Goal: Task Accomplishment & Management: Use online tool/utility

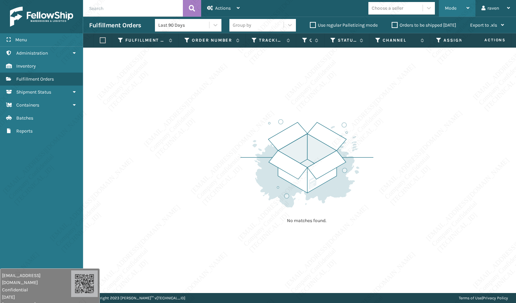
click at [448, 11] on span "Mode" at bounding box center [451, 8] width 12 height 6
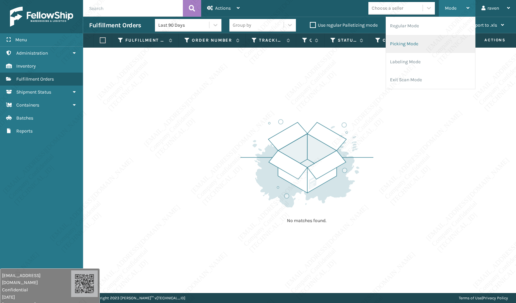
click at [420, 45] on li "Picking Mode" at bounding box center [430, 44] width 89 height 18
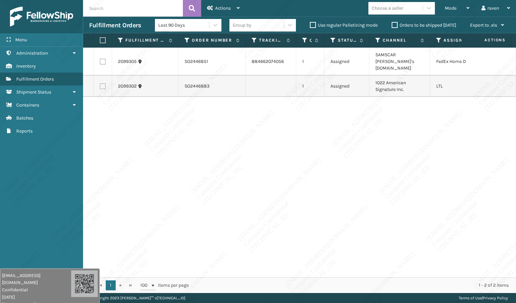
click at [449, 192] on div "2099305 SO2446851 884662074056 1 Assigned SAMSCAR [PERSON_NAME]'s [DOMAIN_NAME]…" at bounding box center [299, 163] width 433 height 230
copy td "SO2446883"
drag, startPoint x: 213, startPoint y: 79, endPoint x: 180, endPoint y: 79, distance: 32.9
click at [180, 79] on td "SO2446883" at bounding box center [212, 86] width 67 height 21
click at [259, 127] on div "2099305 SO2446851 884662074056 1 Assigned SAMSCAR [PERSON_NAME]'s [DOMAIN_NAME]…" at bounding box center [299, 163] width 433 height 230
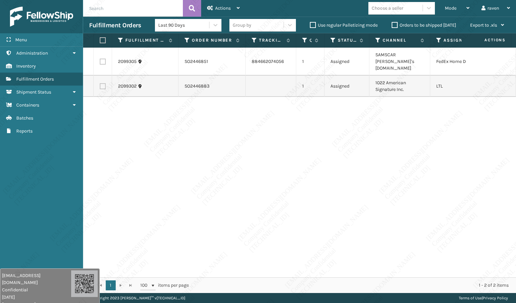
click at [101, 83] on label at bounding box center [103, 86] width 6 height 6
click at [100, 83] on input "checkbox" at bounding box center [100, 85] width 0 height 4
checkbox input "true"
drag, startPoint x: 399, startPoint y: 82, endPoint x: 373, endPoint y: 75, distance: 26.9
click at [373, 76] on td "1022 American Signature Inc." at bounding box center [400, 86] width 61 height 21
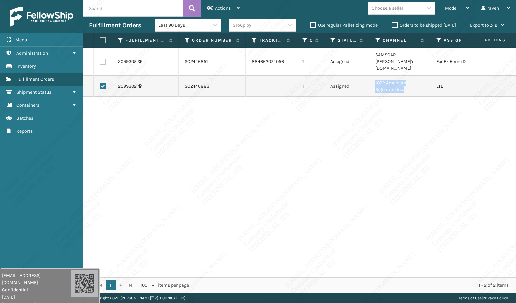
copy td "1022 American Signature Inc."
click at [221, 8] on span "Actions" at bounding box center [223, 8] width 16 height 6
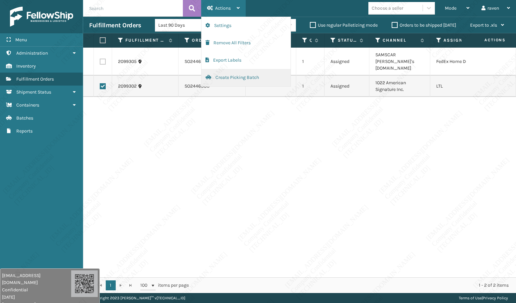
click at [232, 76] on button "Create Picking Batch" at bounding box center [246, 77] width 89 height 17
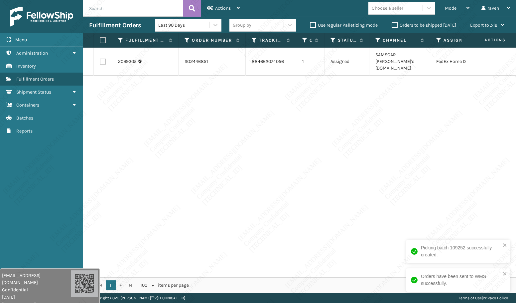
click at [103, 40] on label at bounding box center [102, 40] width 4 height 6
click at [100, 40] on input "checkbox" at bounding box center [100, 40] width 0 height 4
checkbox input "true"
click at [214, 4] on div "Actions" at bounding box center [223, 8] width 33 height 17
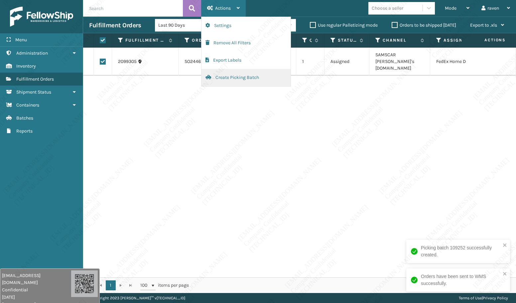
click at [225, 78] on button "Create Picking Batch" at bounding box center [246, 77] width 89 height 17
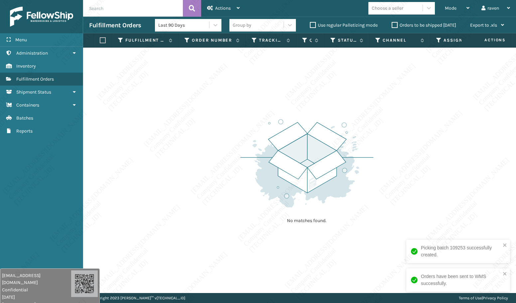
click at [293, 96] on div "No matches found." at bounding box center [299, 170] width 433 height 245
click at [450, 10] on span "Mode" at bounding box center [451, 8] width 12 height 6
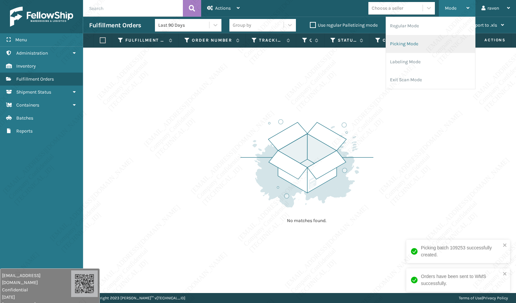
click at [422, 46] on li "Picking Mode" at bounding box center [430, 44] width 89 height 18
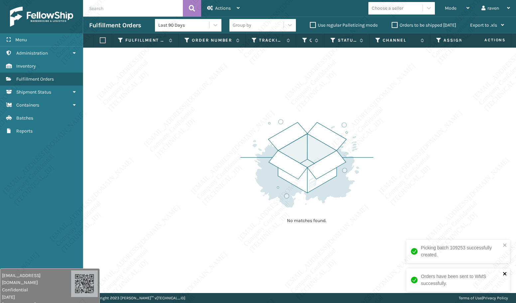
click at [506, 274] on icon "close" at bounding box center [505, 273] width 5 height 5
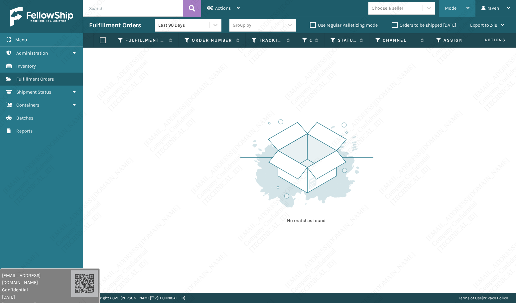
click at [456, 7] on span "Mode" at bounding box center [451, 8] width 12 height 6
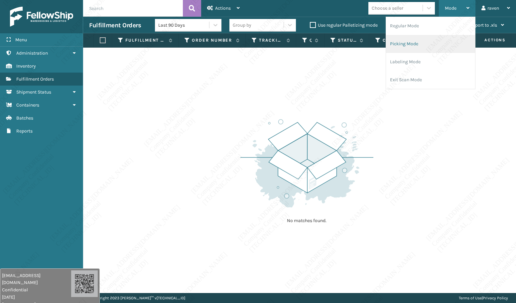
click at [432, 39] on li "Picking Mode" at bounding box center [430, 44] width 89 height 18
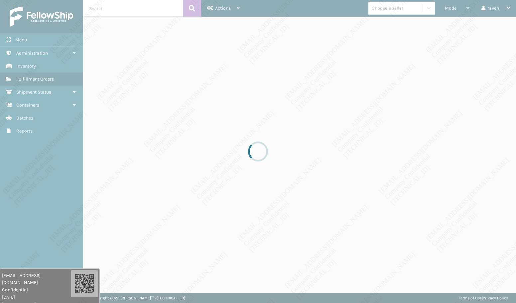
click at [401, 182] on div at bounding box center [258, 151] width 516 height 303
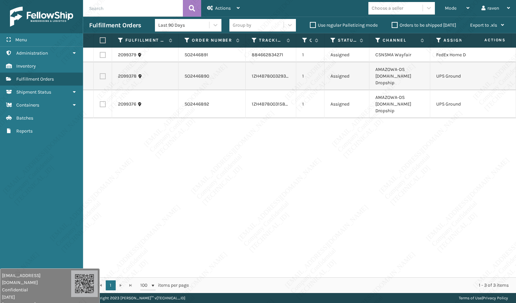
click at [106, 74] on td at bounding box center [103, 76] width 18 height 28
click at [103, 73] on label at bounding box center [103, 76] width 6 height 6
click at [100, 73] on input "checkbox" at bounding box center [100, 75] width 0 height 4
checkbox input "true"
click at [102, 101] on label at bounding box center [103, 104] width 6 height 6
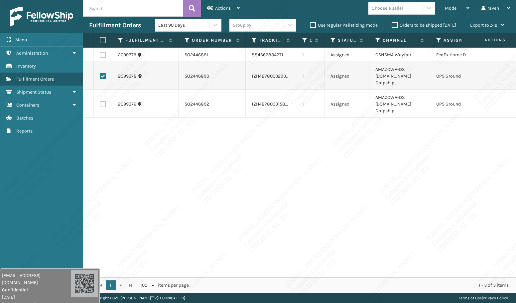
click at [111, 125] on div "2099379 SO2446891 884662834271 1 Assigned CSNSMA Wayfair FedEx Home Delivery 20…" at bounding box center [299, 163] width 433 height 230
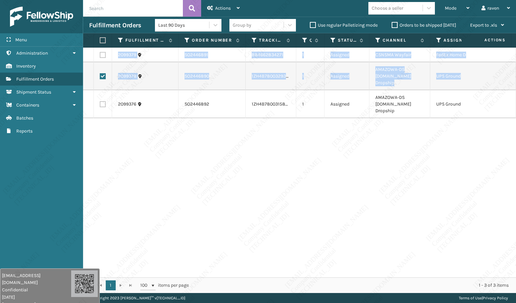
click at [102, 101] on label at bounding box center [103, 104] width 6 height 6
click at [100, 101] on input "checkbox" at bounding box center [100, 103] width 0 height 4
checkbox input "true"
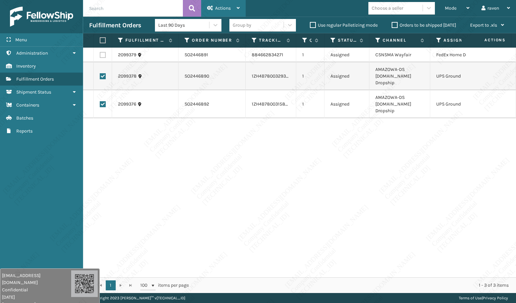
click at [222, 5] on div "Actions" at bounding box center [223, 8] width 33 height 17
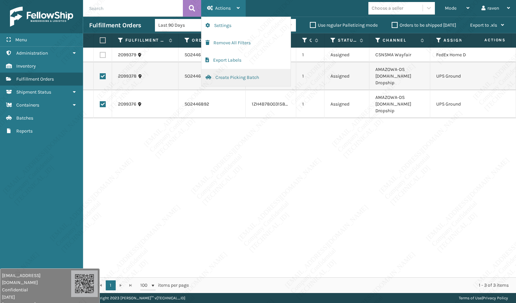
click at [230, 77] on button "Create Picking Batch" at bounding box center [246, 77] width 89 height 17
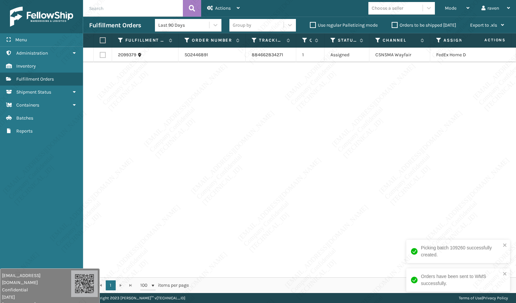
click at [103, 40] on label at bounding box center [102, 40] width 4 height 6
click at [100, 40] on input "checkbox" at bounding box center [100, 40] width 0 height 4
checkbox input "true"
click at [216, 10] on span "Actions" at bounding box center [223, 8] width 16 height 6
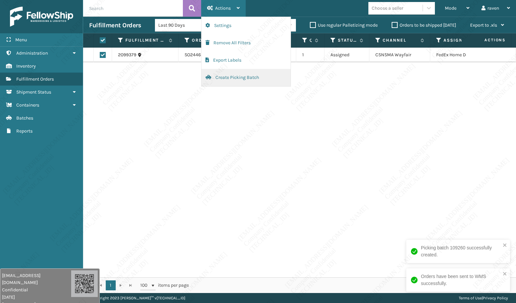
click at [227, 77] on button "Create Picking Batch" at bounding box center [246, 77] width 89 height 17
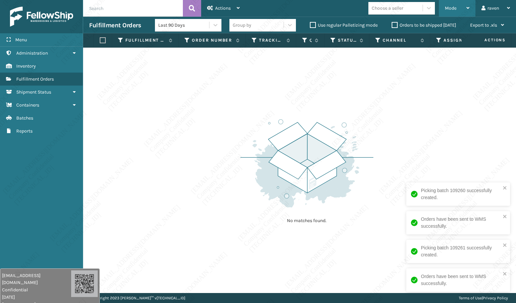
click at [452, 8] on span "Mode" at bounding box center [451, 8] width 12 height 6
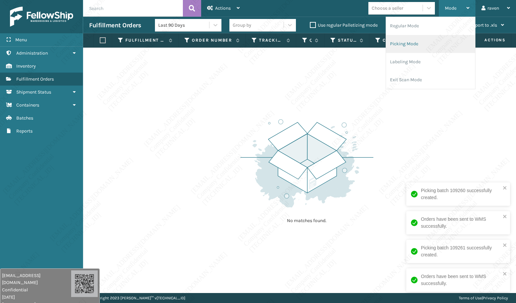
click at [417, 46] on li "Picking Mode" at bounding box center [430, 44] width 89 height 18
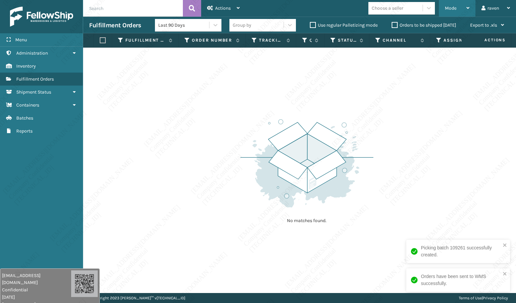
click at [445, 5] on div "Mode Regular Mode Picking Mode Labeling Mode Exit Scan Mode" at bounding box center [457, 8] width 37 height 17
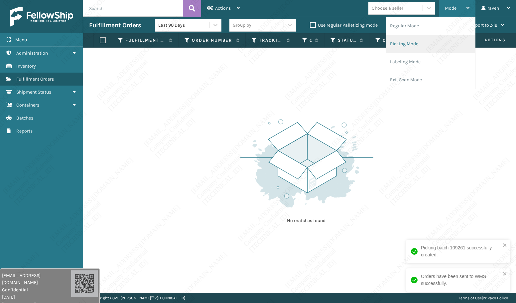
click at [422, 35] on li "Picking Mode" at bounding box center [430, 44] width 89 height 18
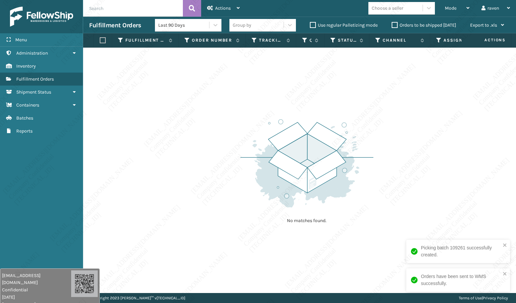
click at [405, 196] on div "No matches found." at bounding box center [299, 170] width 433 height 245
click at [507, 246] on icon "close" at bounding box center [505, 244] width 5 height 5
drag, startPoint x: 373, startPoint y: 239, endPoint x: 376, endPoint y: 241, distance: 4.2
click at [376, 240] on div "No matches found." at bounding box center [299, 170] width 433 height 245
click at [434, 171] on div "No matches found." at bounding box center [299, 170] width 433 height 245
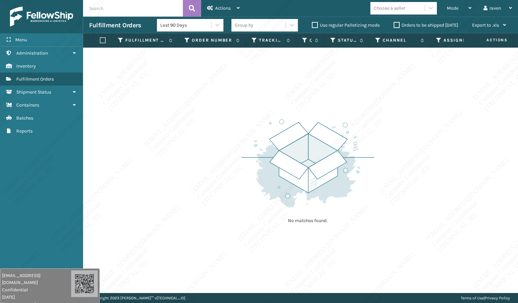
click at [489, 159] on div "No matches found." at bounding box center [300, 170] width 435 height 245
click at [280, 208] on img at bounding box center [308, 163] width 133 height 92
click at [452, 6] on span "Mode" at bounding box center [453, 8] width 12 height 6
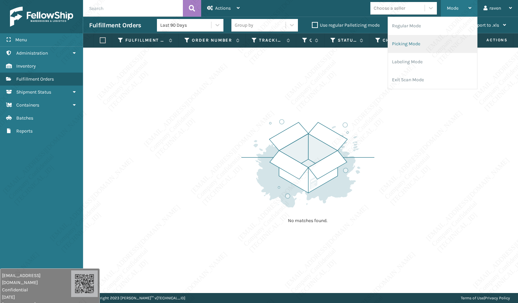
click at [421, 42] on li "Picking Mode" at bounding box center [432, 44] width 89 height 18
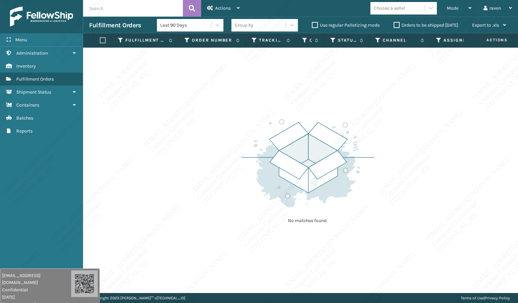
click at [358, 155] on img at bounding box center [308, 163] width 133 height 92
click at [382, 139] on div "No matches found." at bounding box center [300, 170] width 435 height 245
click at [376, 143] on div "No matches found." at bounding box center [300, 170] width 435 height 245
click at [380, 146] on div "No matches found." at bounding box center [300, 170] width 435 height 245
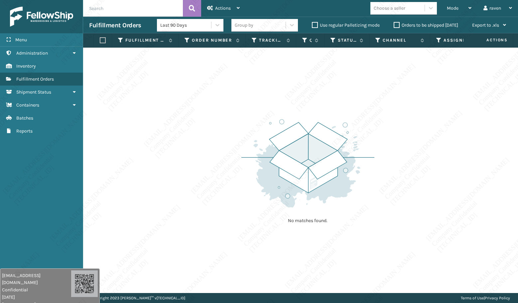
click at [380, 146] on div "No matches found." at bounding box center [300, 170] width 435 height 245
click at [381, 147] on div "No matches found." at bounding box center [300, 170] width 435 height 245
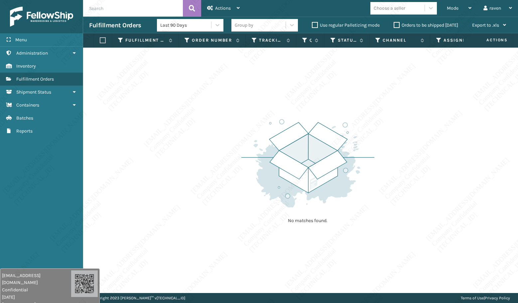
click at [379, 147] on div "No matches found." at bounding box center [300, 170] width 435 height 245
click at [379, 145] on div "No matches found." at bounding box center [300, 170] width 435 height 245
click at [379, 133] on div "No matches found." at bounding box center [300, 170] width 435 height 245
click at [383, 98] on div "No matches found." at bounding box center [300, 170] width 435 height 245
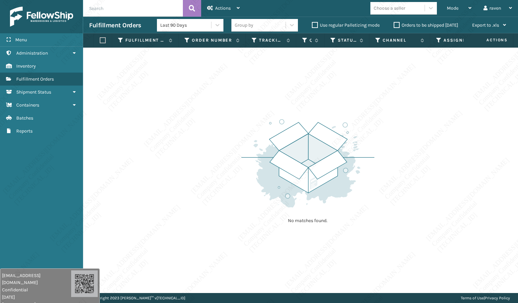
click at [383, 98] on div "No matches found." at bounding box center [300, 170] width 435 height 245
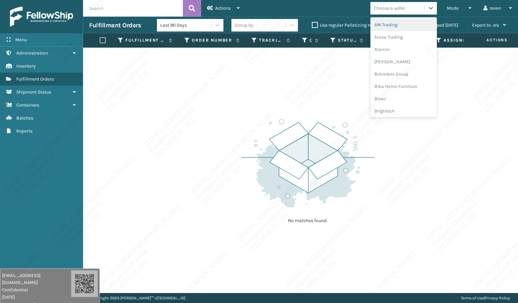
click at [383, 14] on div "Choose a seller" at bounding box center [404, 8] width 67 height 13
click at [382, 14] on div "Choose a seller" at bounding box center [404, 8] width 67 height 13
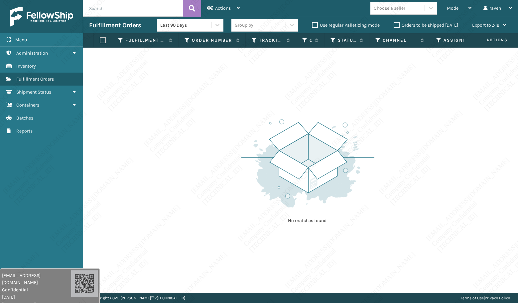
drag, startPoint x: 41, startPoint y: 153, endPoint x: 48, endPoint y: 151, distance: 7.2
click at [41, 152] on div "Menu Containers Administration Containers Inventory Containers Fulfillment Orde…" at bounding box center [41, 151] width 83 height 303
click at [305, 97] on div "No matches found." at bounding box center [300, 170] width 435 height 245
click at [455, 16] on div "Mode" at bounding box center [459, 8] width 25 height 17
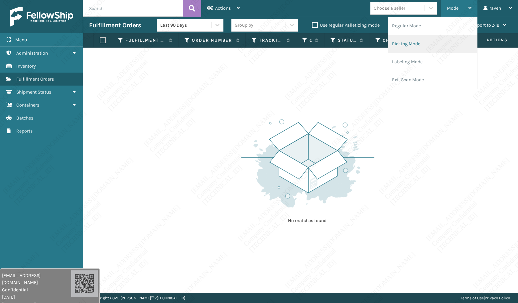
click at [424, 38] on li "Picking Mode" at bounding box center [432, 44] width 89 height 18
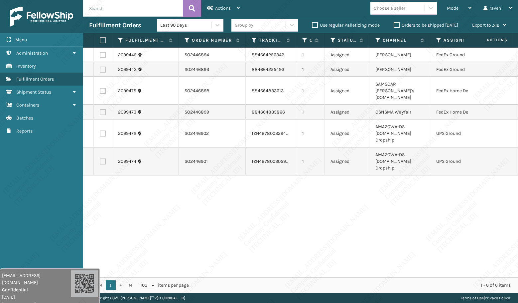
click at [393, 198] on div "2099445 SO2446894 884664256342 1 Assigned Ashley Furniture FedEx Ground 2099443…" at bounding box center [300, 163] width 435 height 230
click at [104, 130] on label at bounding box center [103, 133] width 6 height 6
click at [100, 130] on input "checkbox" at bounding box center [100, 132] width 0 height 4
checkbox input "true"
click at [104, 158] on label at bounding box center [103, 161] width 6 height 6
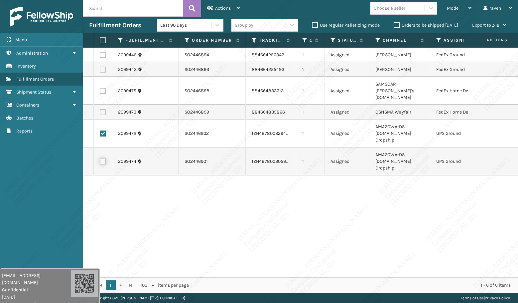
click at [100, 158] on input "checkbox" at bounding box center [100, 160] width 0 height 4
checkbox input "true"
click at [218, 8] on span "Actions" at bounding box center [223, 8] width 16 height 6
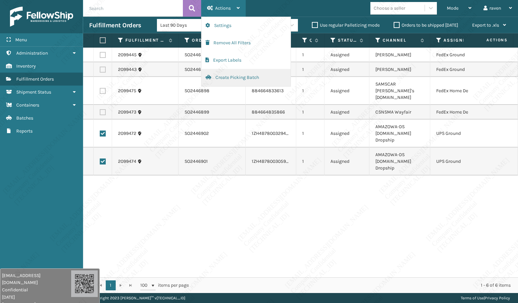
click at [225, 75] on button "Create Picking Batch" at bounding box center [246, 77] width 89 height 17
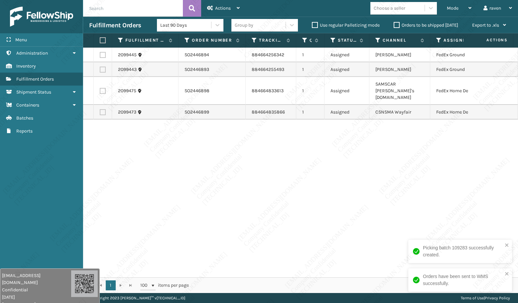
drag, startPoint x: 102, startPoint y: 87, endPoint x: 102, endPoint y: 92, distance: 5.3
click at [102, 88] on label at bounding box center [103, 91] width 6 height 6
click at [100, 88] on input "checkbox" at bounding box center [100, 90] width 0 height 4
checkbox input "true"
click at [102, 109] on label at bounding box center [103, 112] width 6 height 6
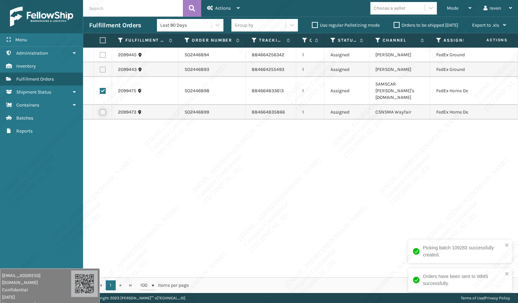
click at [100, 109] on input "checkbox" at bounding box center [100, 111] width 0 height 4
checkbox input "true"
click at [214, 5] on div "Actions" at bounding box center [223, 8] width 33 height 17
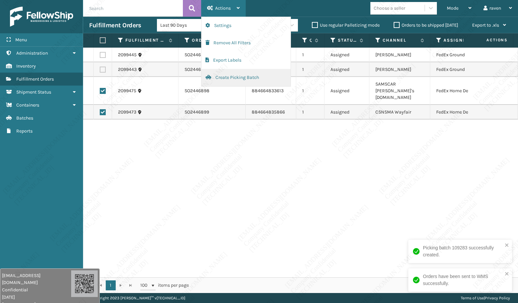
click at [226, 76] on button "Create Picking Batch" at bounding box center [246, 77] width 89 height 17
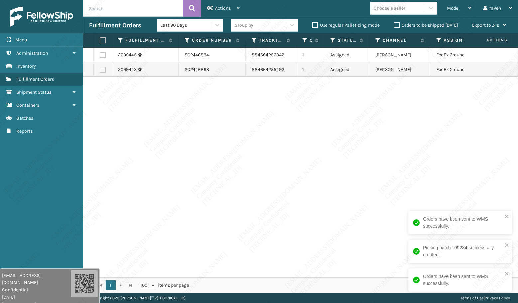
click at [367, 139] on div "2099445 SO2446894 884664256342 1 Assigned Ashley Furniture FedEx Ground 2099443…" at bounding box center [300, 163] width 435 height 230
click at [102, 39] on label at bounding box center [102, 40] width 4 height 6
click at [100, 39] on input "checkbox" at bounding box center [100, 40] width 0 height 4
checkbox input "true"
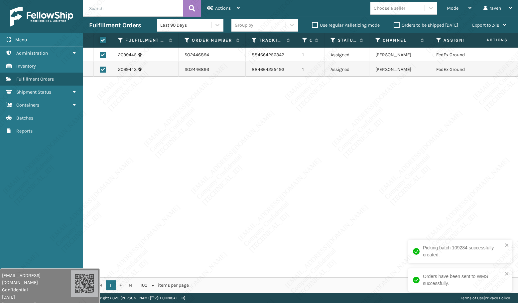
checkbox input "true"
click at [220, 5] on span "Actions" at bounding box center [223, 8] width 16 height 6
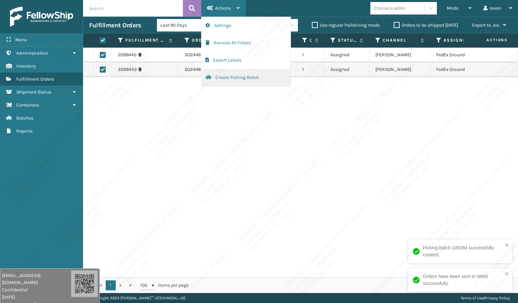
click at [233, 78] on button "Create Picking Batch" at bounding box center [246, 77] width 89 height 17
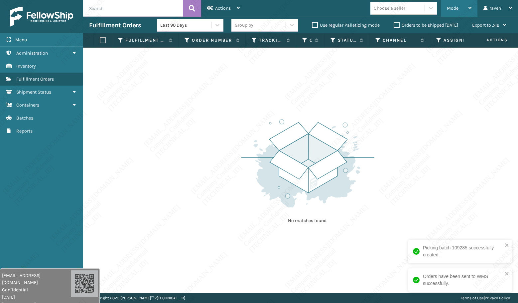
click at [451, 8] on span "Mode" at bounding box center [453, 8] width 12 height 6
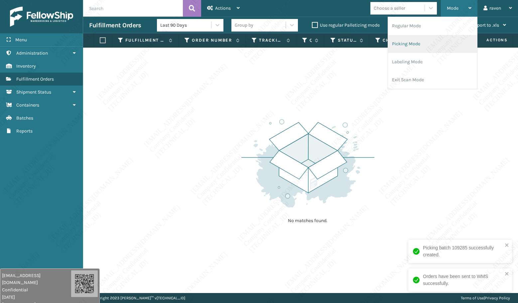
click at [422, 40] on li "Picking Mode" at bounding box center [432, 44] width 89 height 18
